Goal: Task Accomplishment & Management: Manage account settings

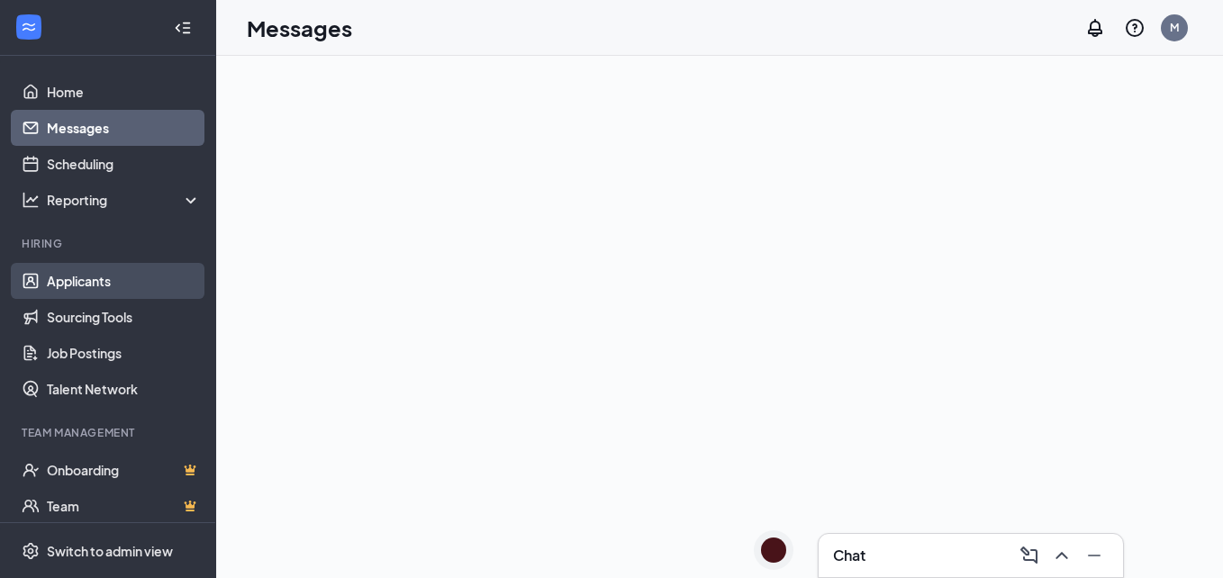
click at [78, 284] on link "Applicants" at bounding box center [124, 281] width 154 height 36
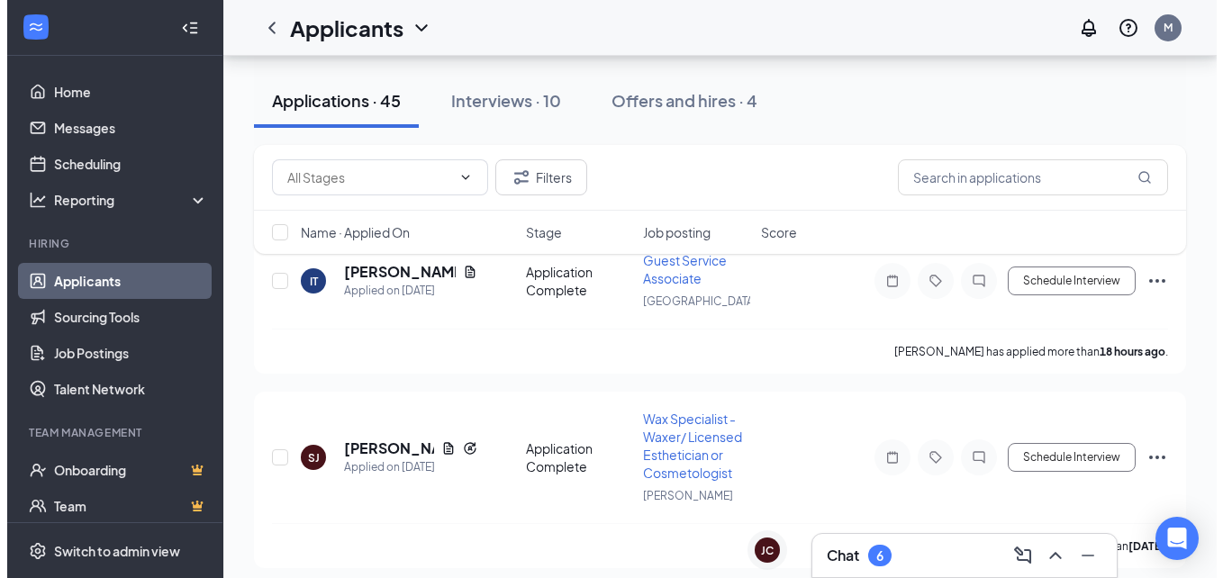
scroll to position [198, 0]
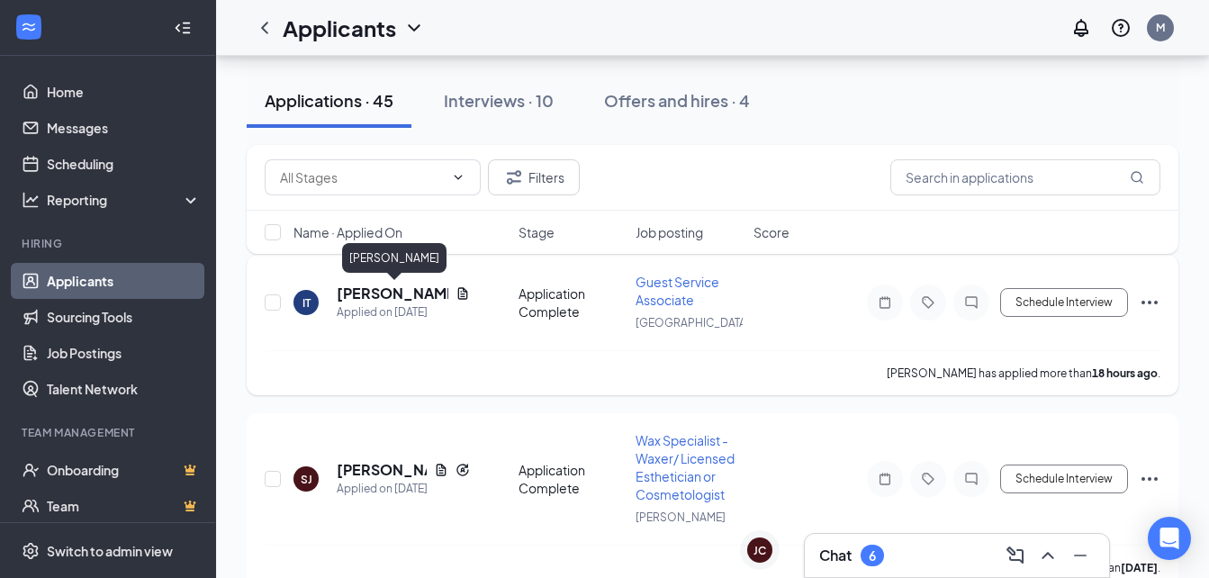
click at [393, 298] on h5 "Isabella Trotti" at bounding box center [393, 294] width 112 height 20
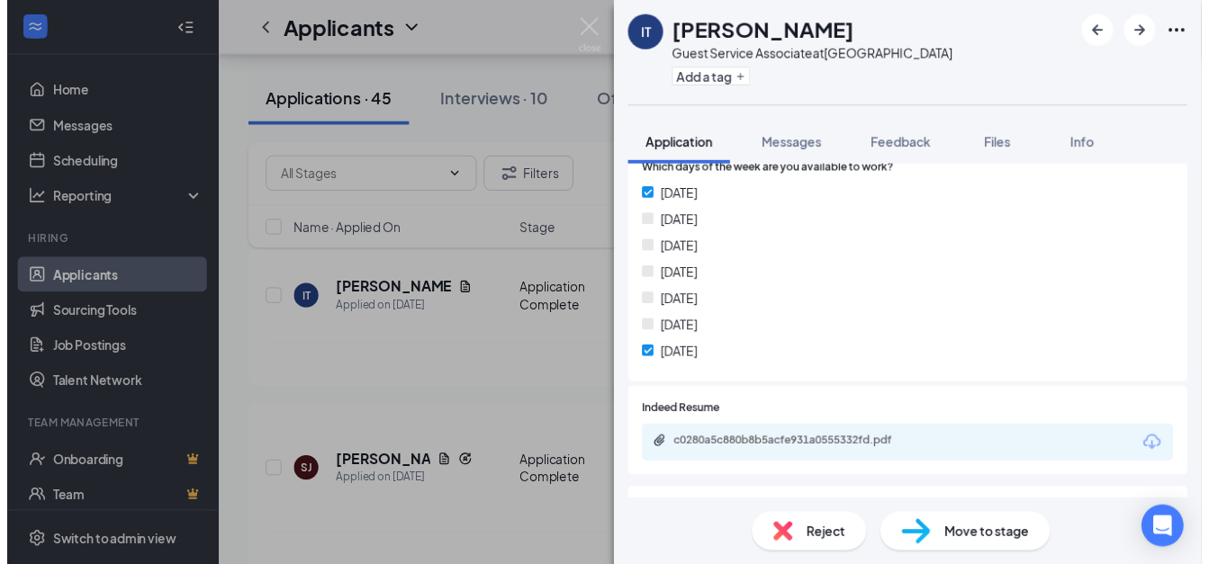
scroll to position [482, 0]
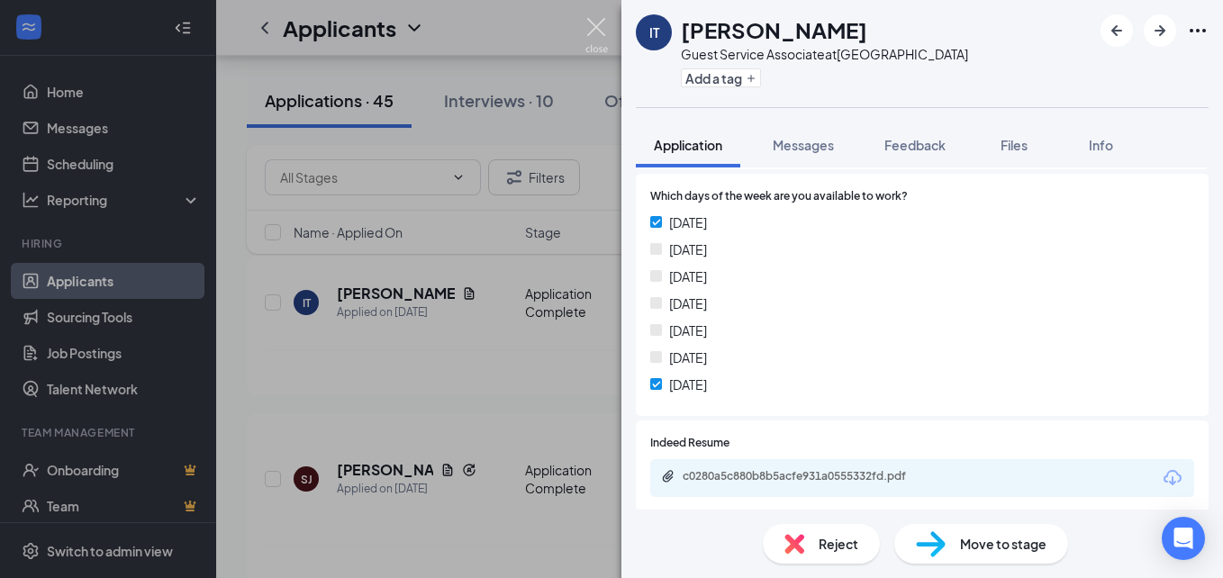
click at [597, 32] on img at bounding box center [596, 35] width 23 height 35
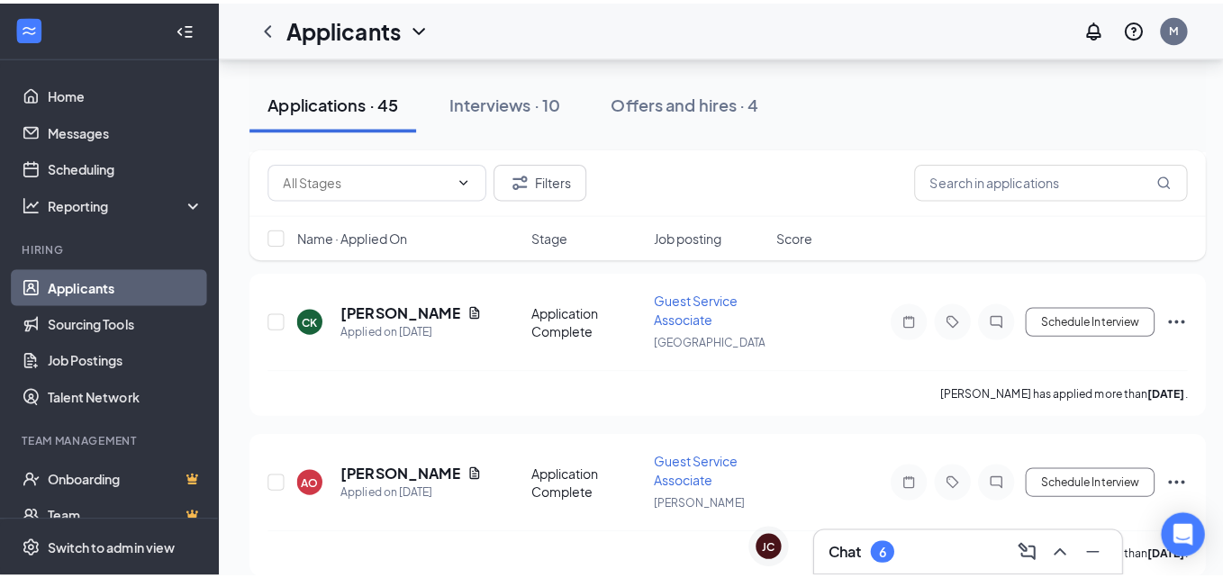
scroll to position [546, 0]
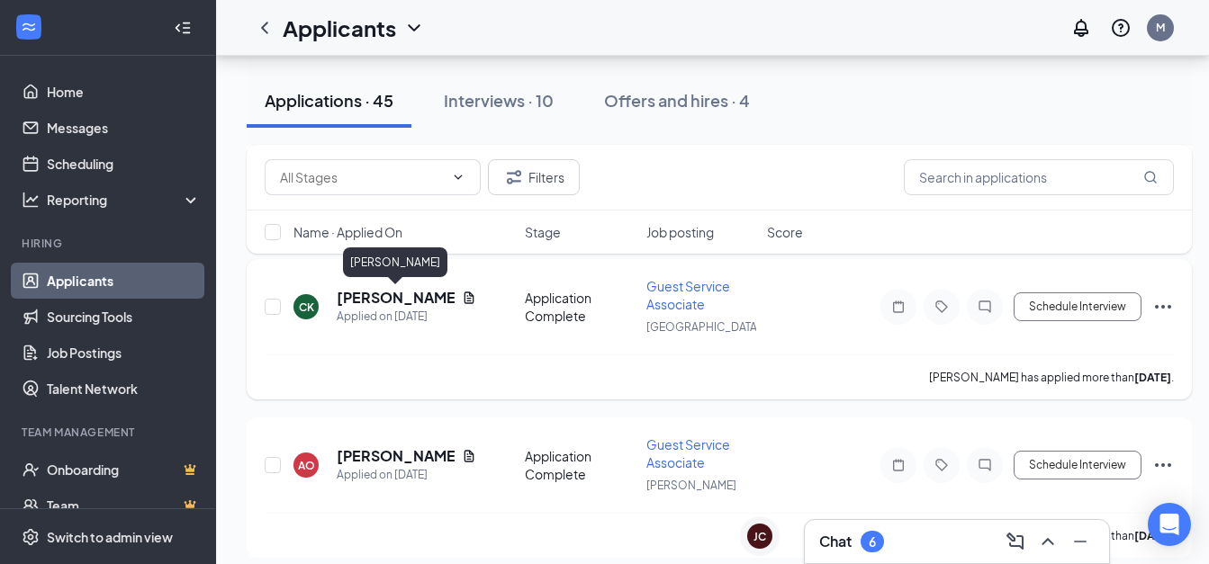
click at [383, 298] on h5 "Clara Korshus" at bounding box center [396, 298] width 118 height 20
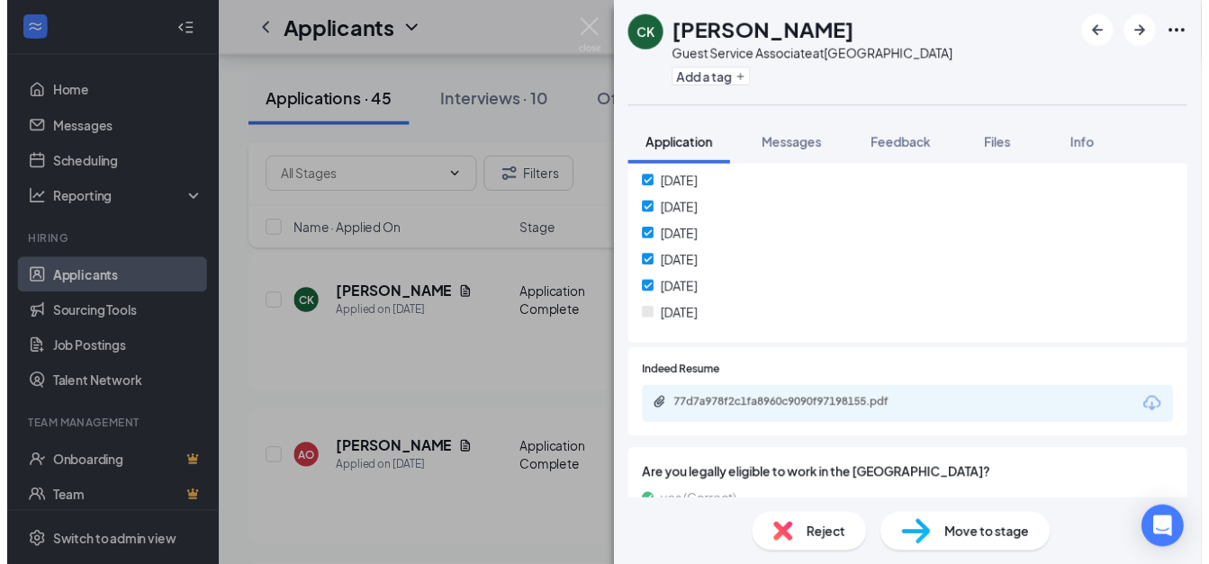
scroll to position [533, 0]
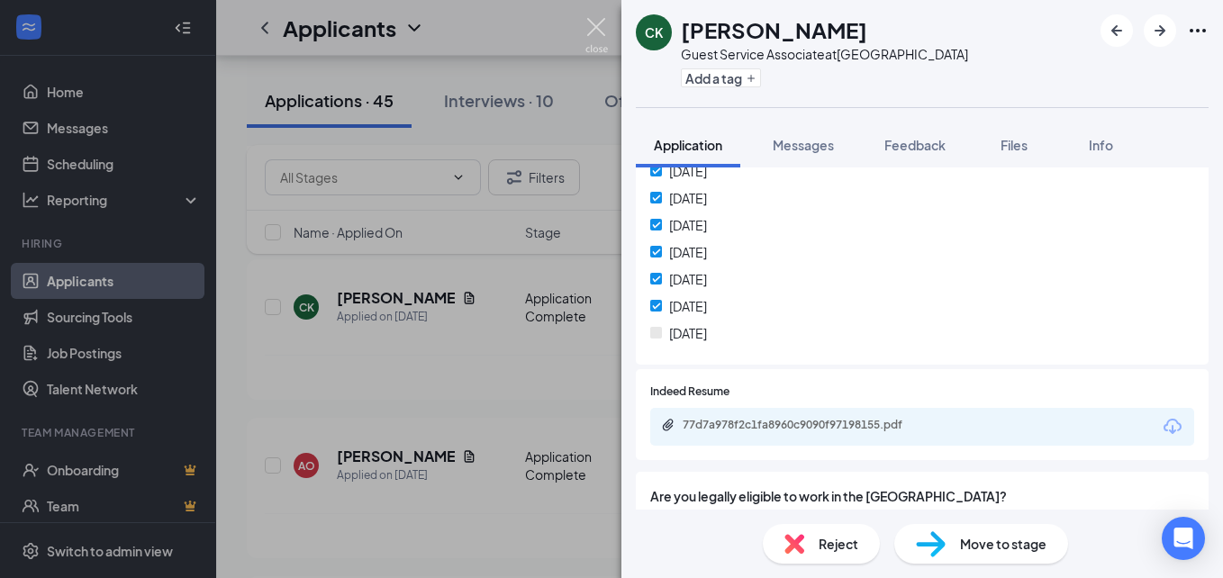
click at [588, 29] on img at bounding box center [596, 35] width 23 height 35
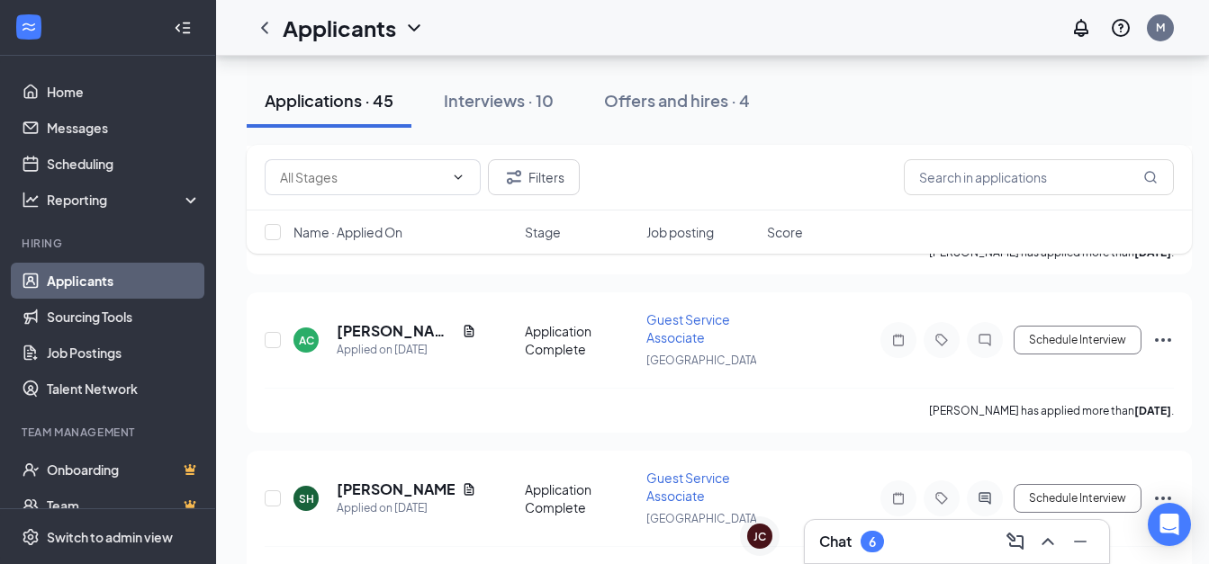
scroll to position [7516, 0]
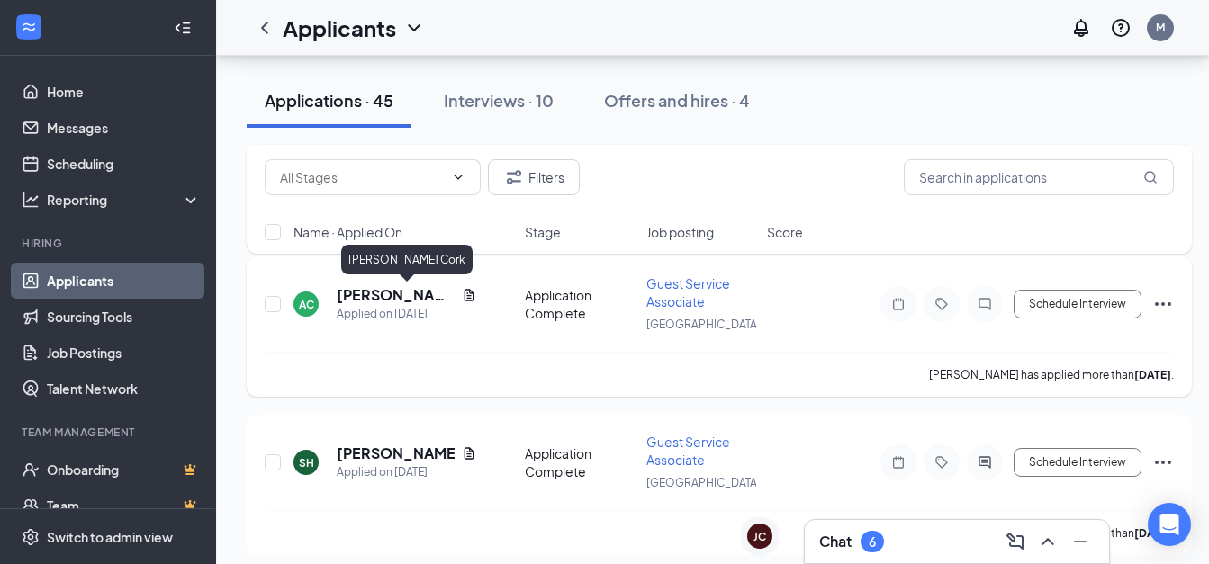
click at [405, 294] on h5 "Amaya Cork" at bounding box center [396, 295] width 118 height 20
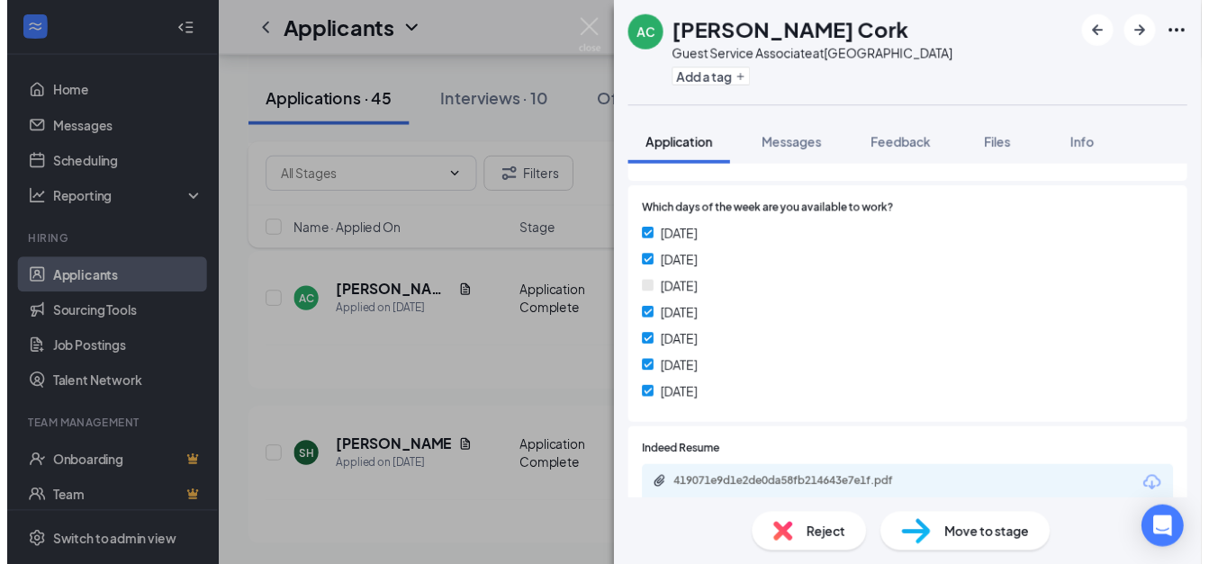
scroll to position [540, 0]
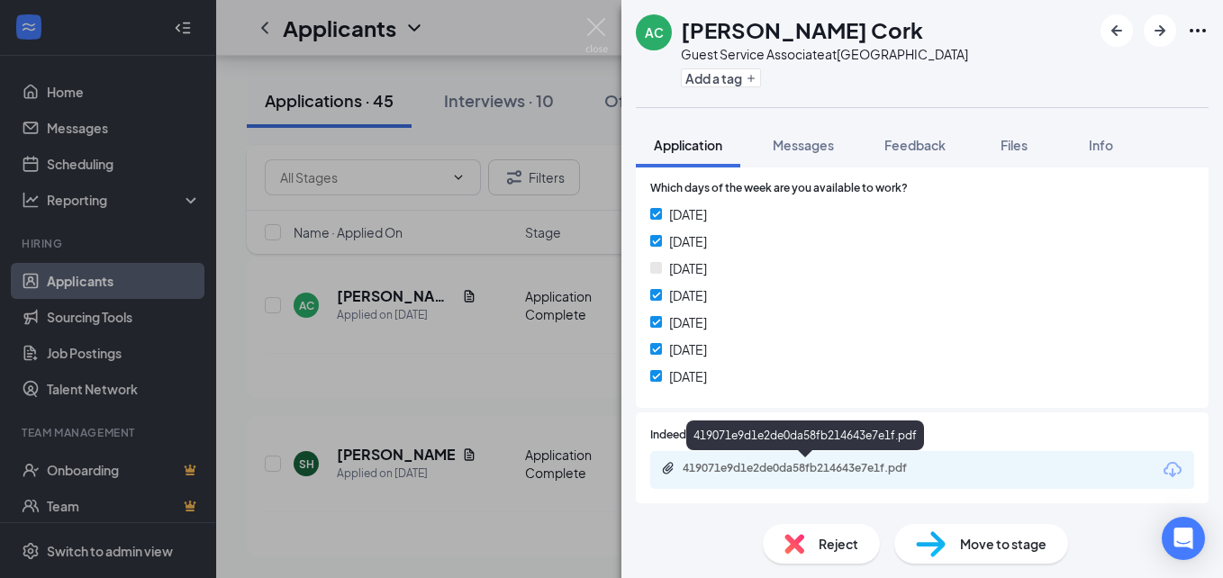
click at [844, 466] on div "419071e9d1e2de0da58fb214643e7e1f.pdf" at bounding box center [808, 468] width 252 height 14
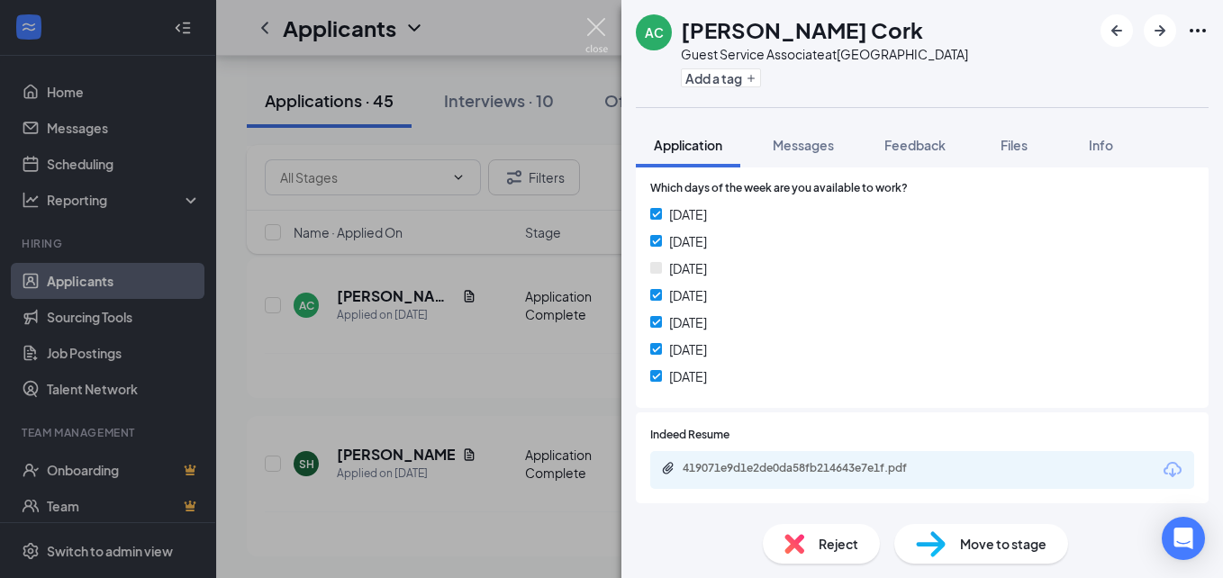
click at [599, 18] on img at bounding box center [596, 35] width 23 height 35
click at [597, 26] on div "Applicants M" at bounding box center [719, 28] width 1006 height 56
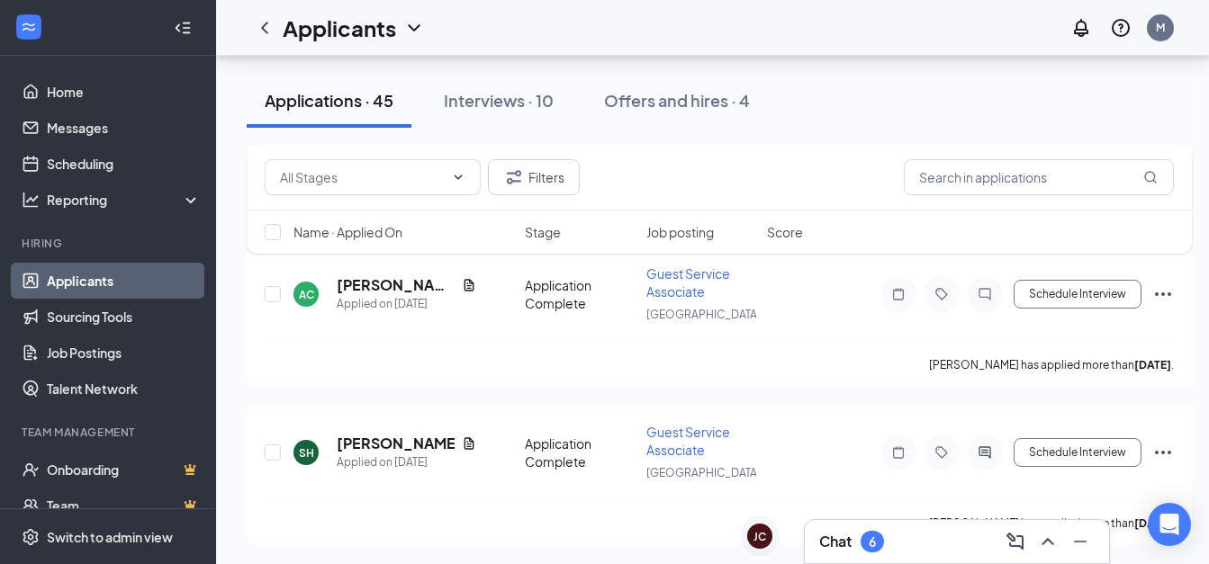
scroll to position [7529, 0]
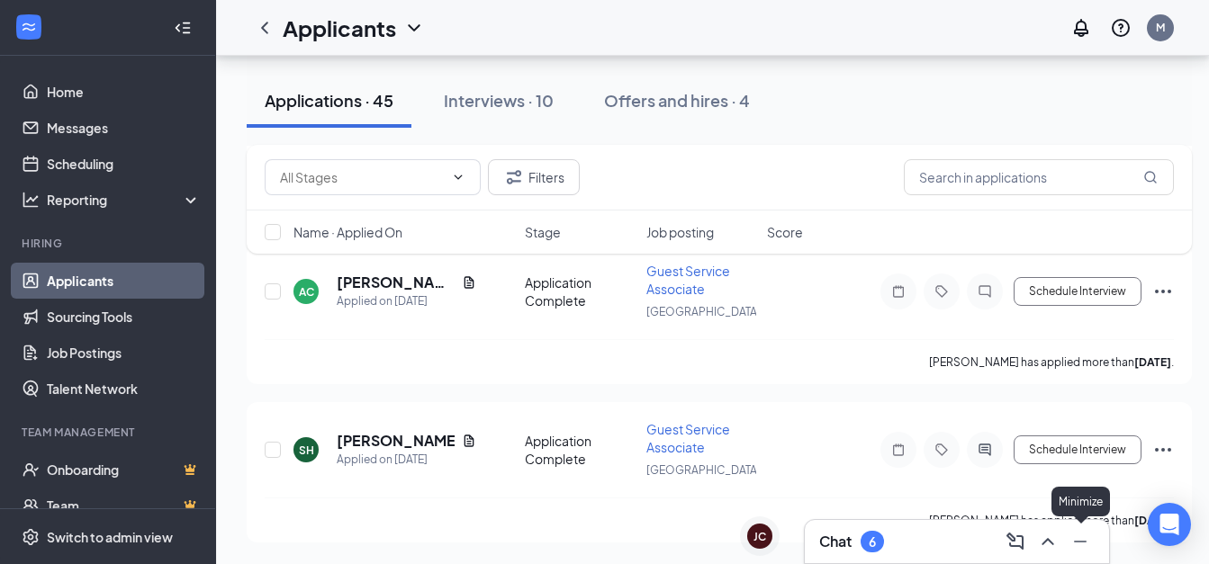
click at [1087, 545] on icon "Minimize" at bounding box center [1080, 542] width 22 height 22
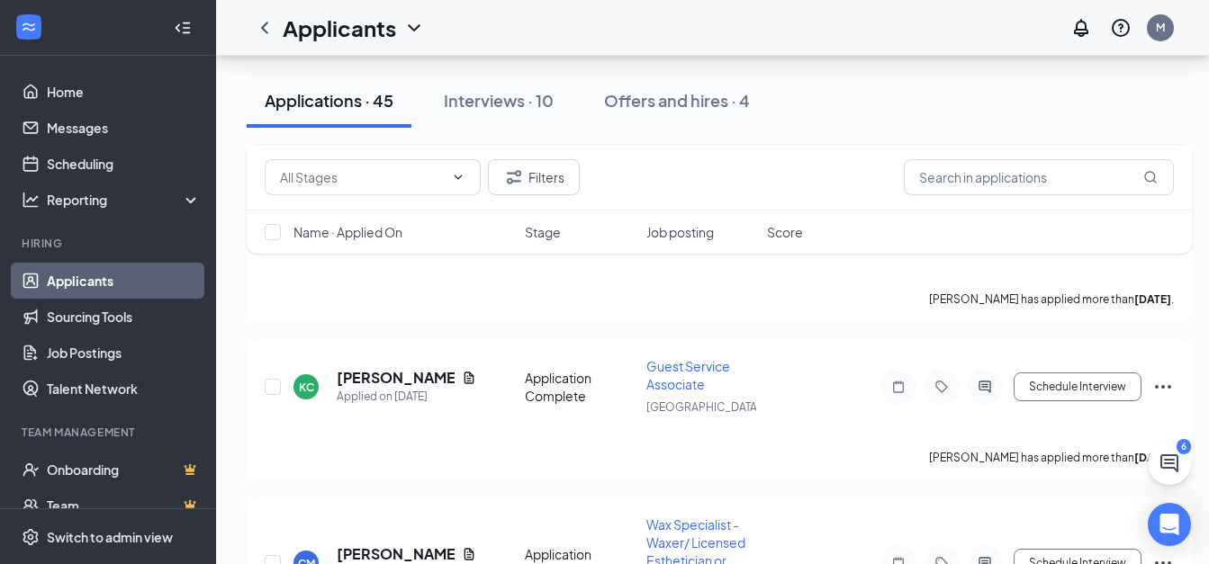
scroll to position [2426, 0]
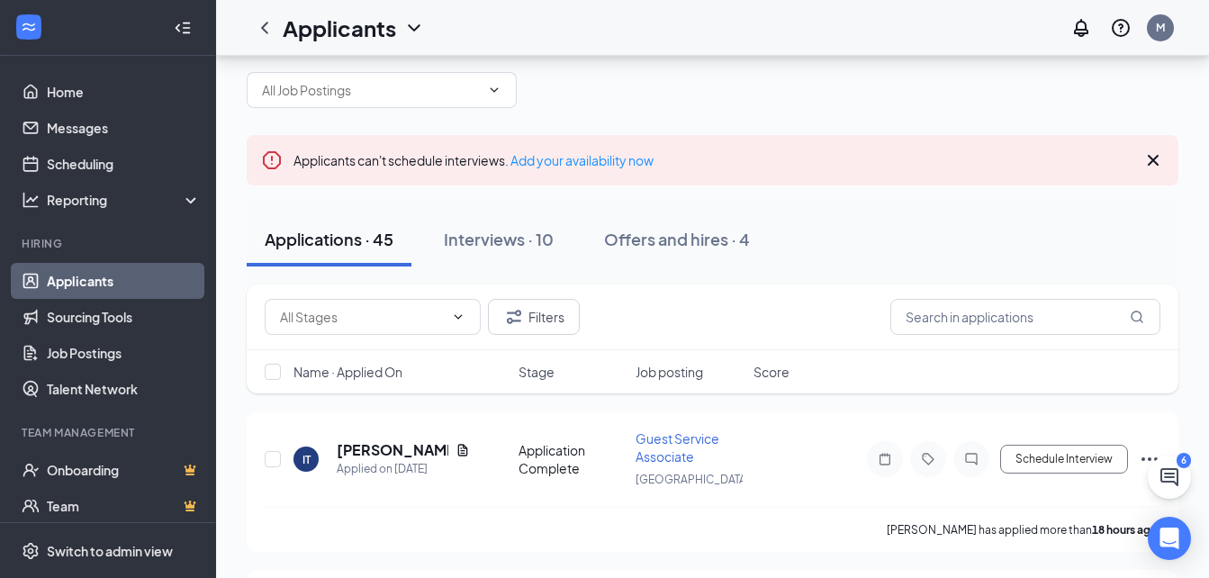
scroll to position [0, 0]
